Goal: Find specific page/section: Find specific page/section

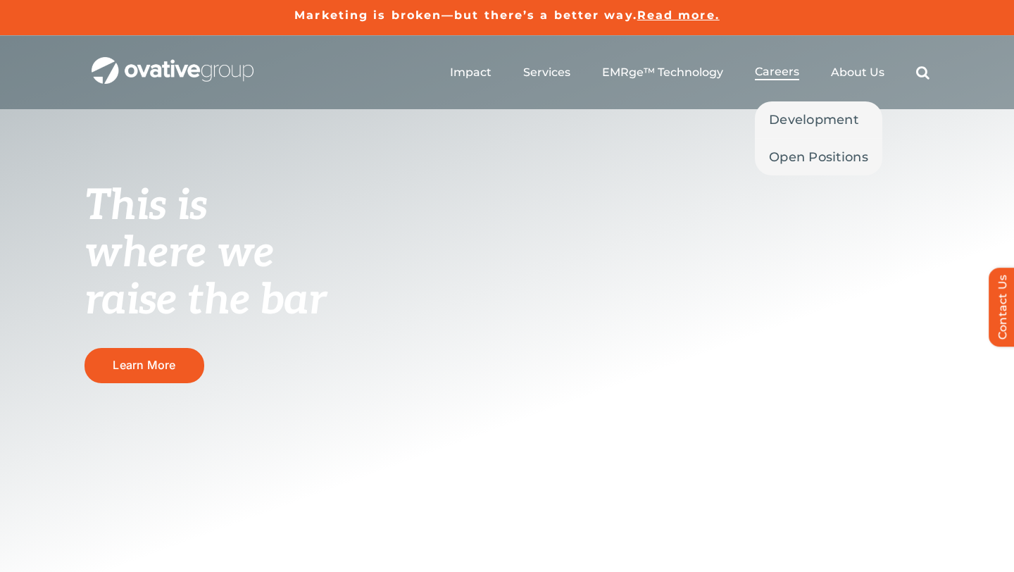
click at [780, 68] on span "Careers" at bounding box center [777, 72] width 44 height 14
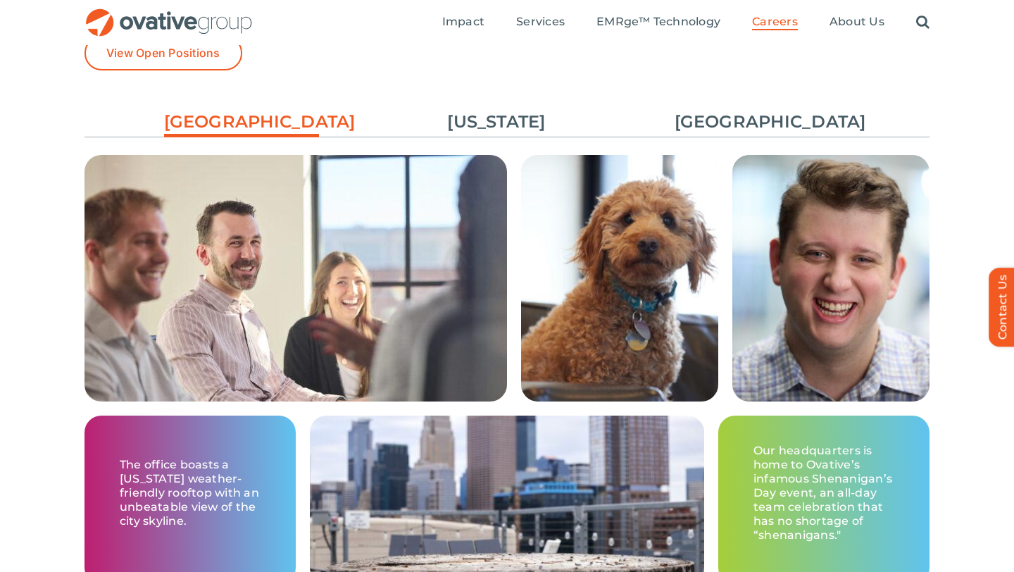
scroll to position [2048, 0]
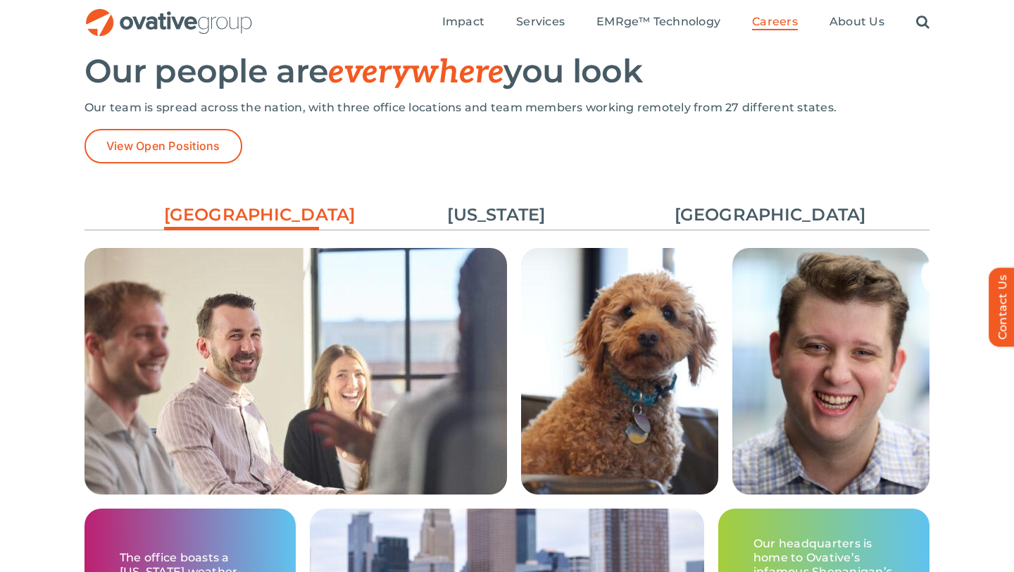
click at [194, 127] on div "Our team is spread across the nation, with three office locations and team memb…" at bounding box center [506, 115] width 845 height 28
click at [198, 144] on span "View Open Positions" at bounding box center [163, 145] width 114 height 13
